Goal: Task Accomplishment & Management: Manage account settings

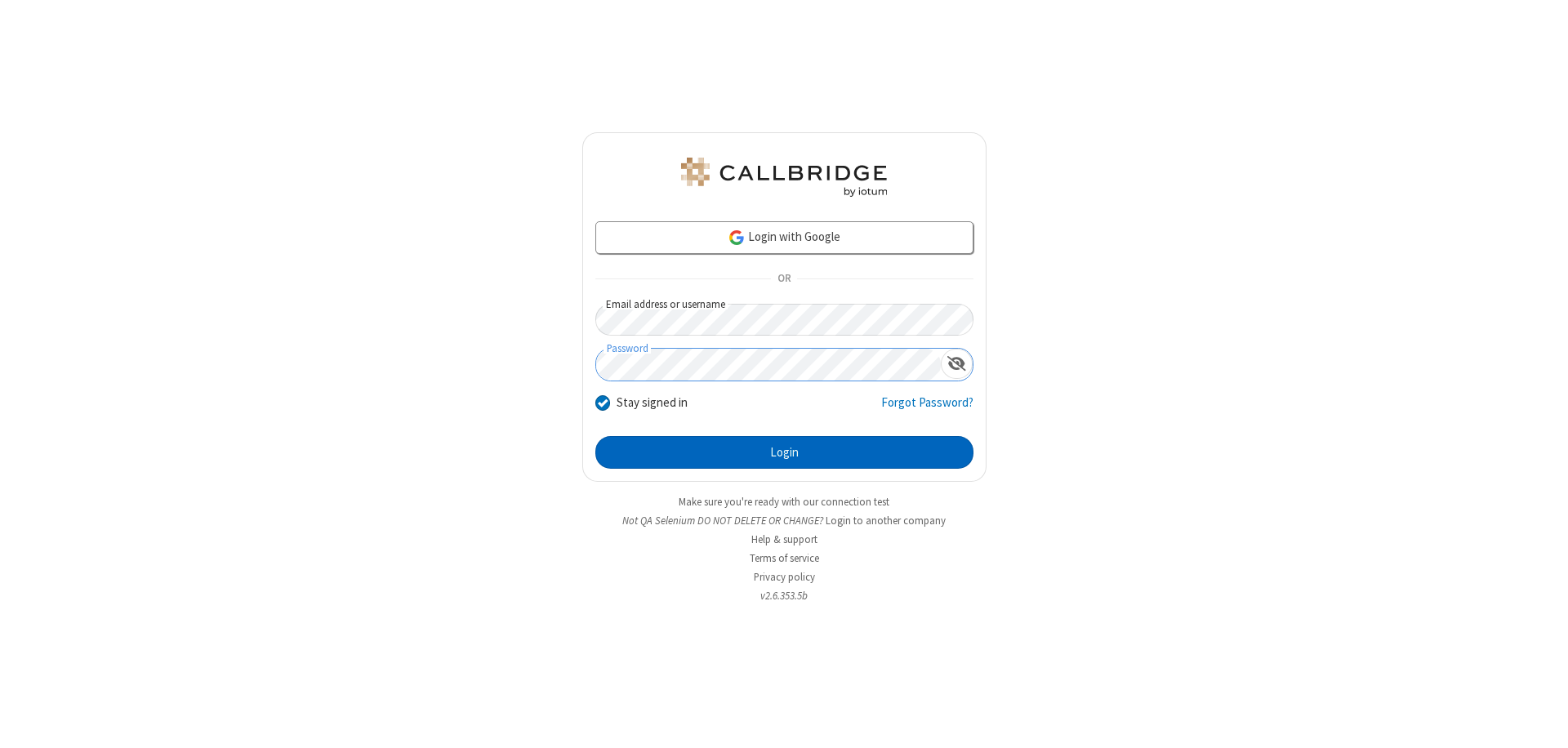
click at [784, 452] on button "Login" at bounding box center [784, 452] width 378 height 33
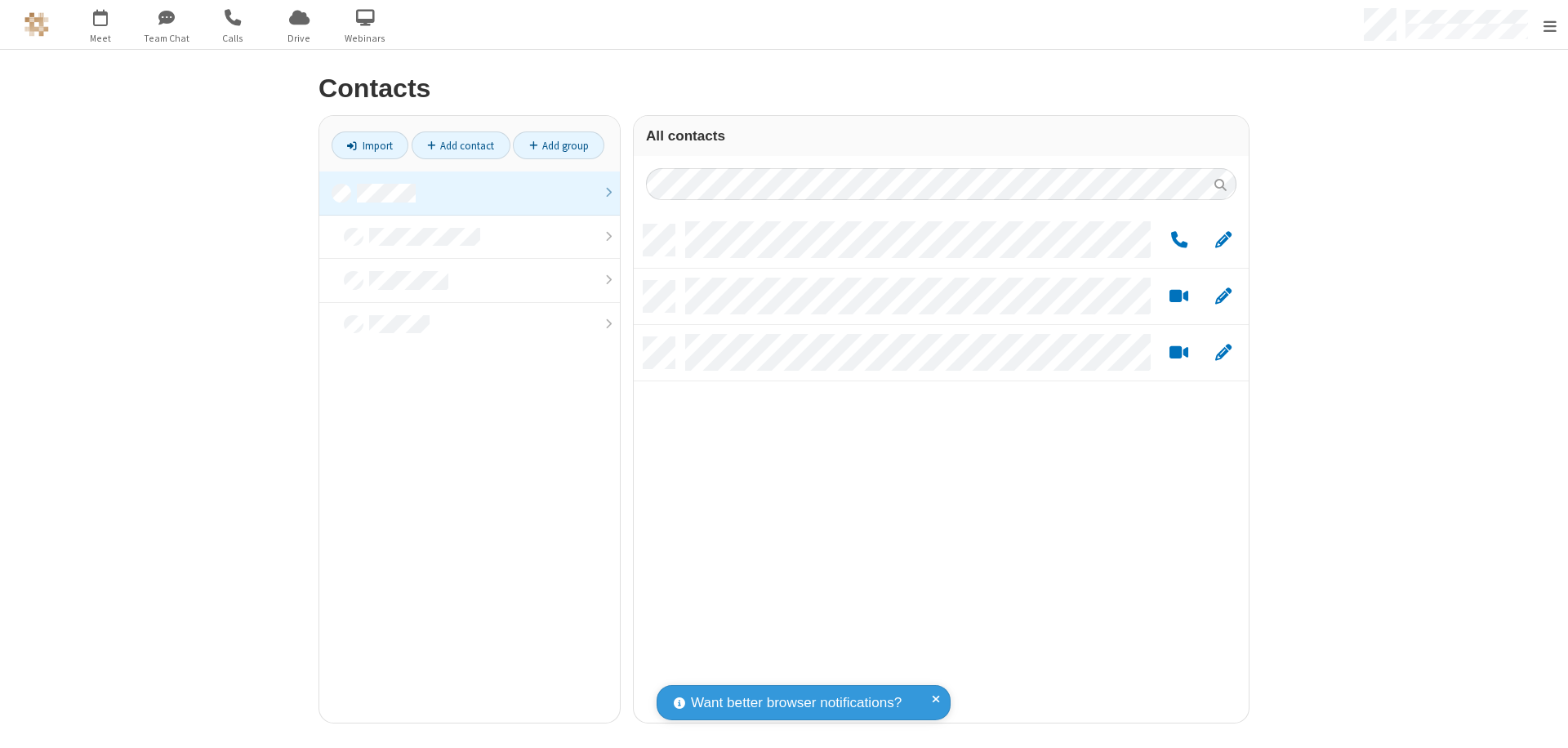
scroll to position [498, 603]
click at [463, 193] on link at bounding box center [470, 194] width 301 height 44
click at [1217, 239] on span "Edit" at bounding box center [1223, 240] width 16 height 20
